Goal: Navigation & Orientation: Go to known website

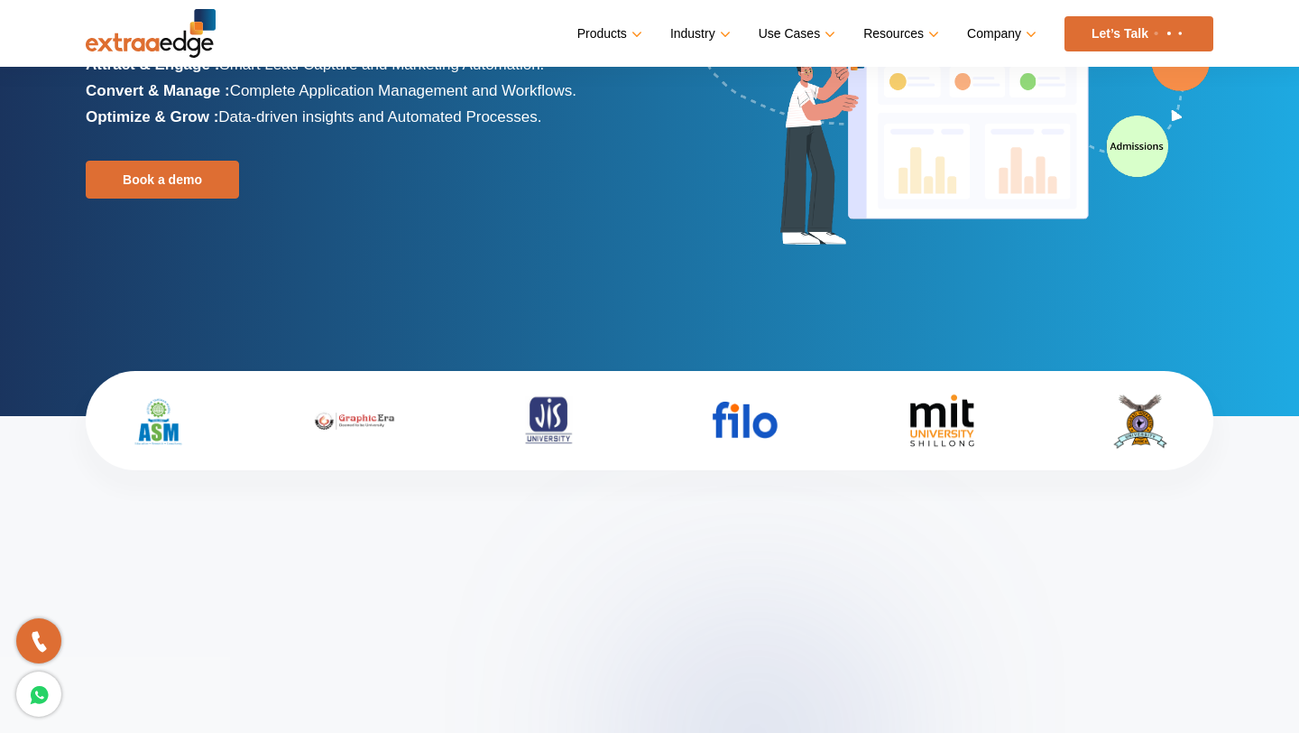
click at [918, 441] on img at bounding box center [942, 420] width 125 height 63
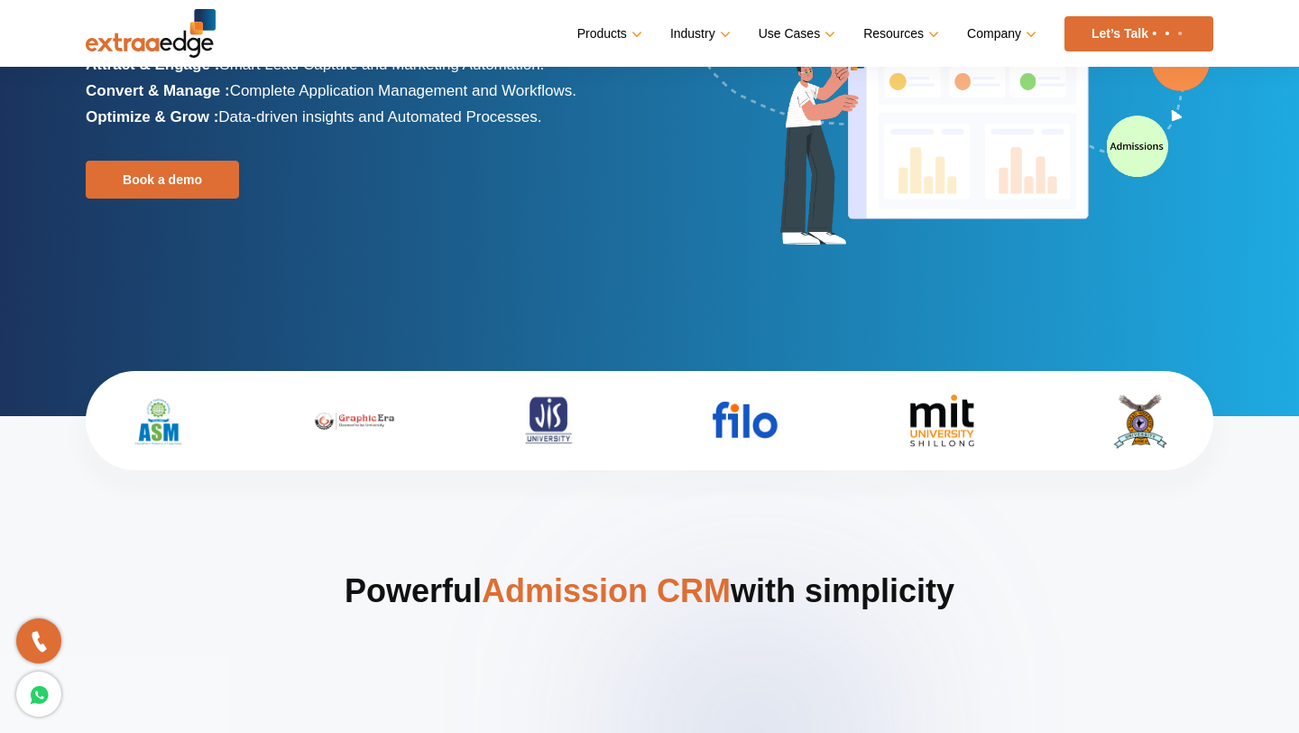
click at [934, 412] on img at bounding box center [942, 420] width 125 height 63
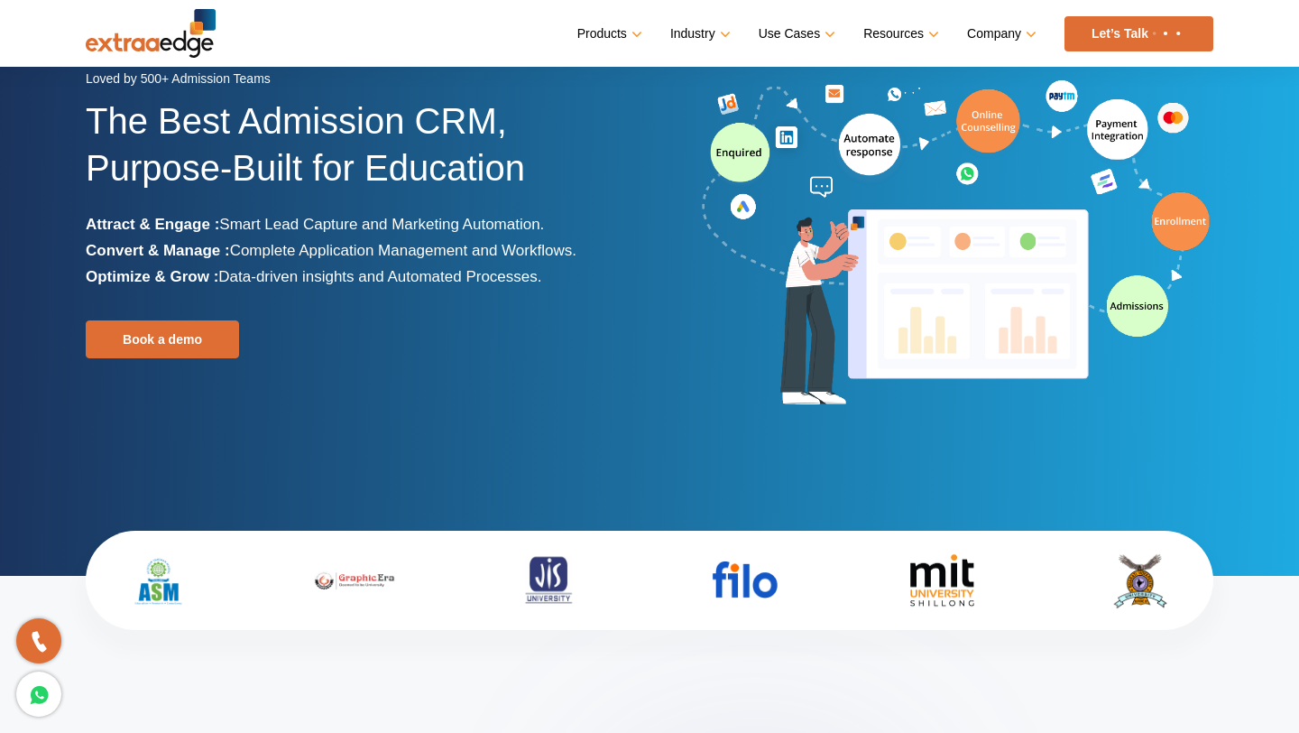
scroll to position [136, 0]
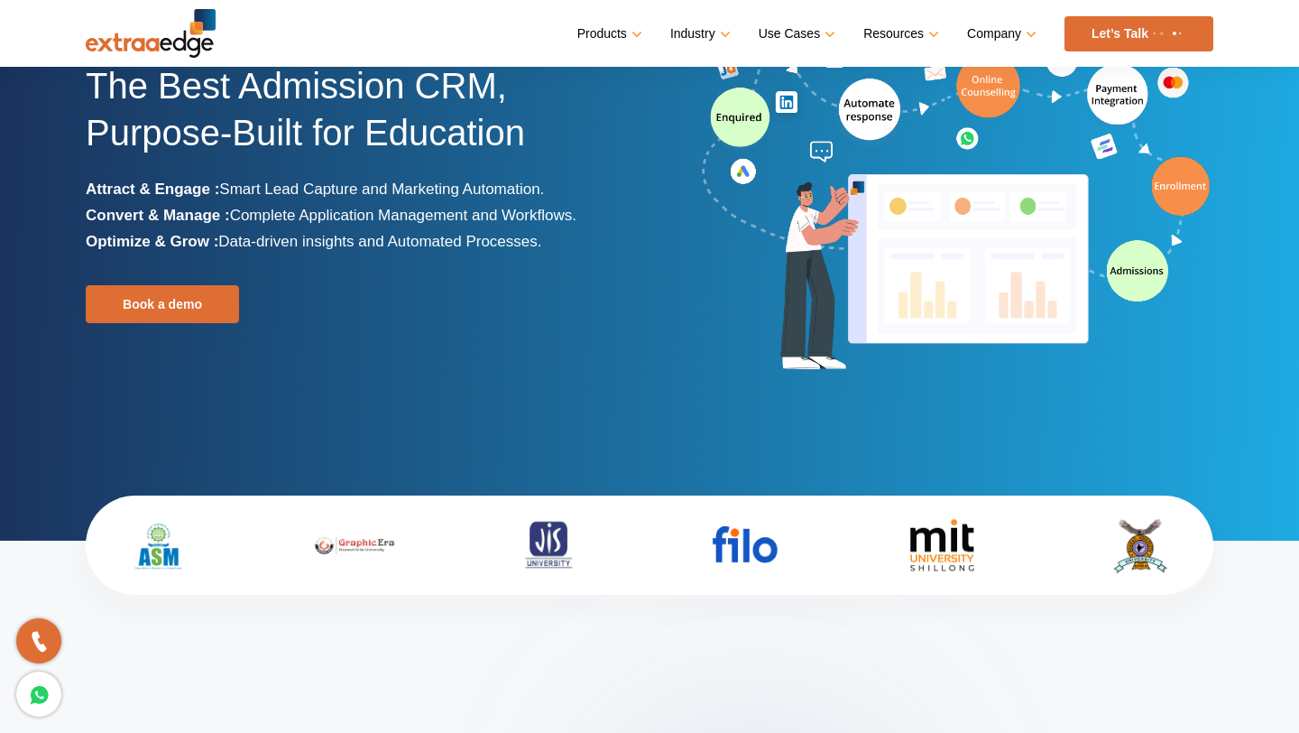
click at [949, 545] on img at bounding box center [942, 544] width 125 height 63
